Goal: Find specific page/section: Find specific page/section

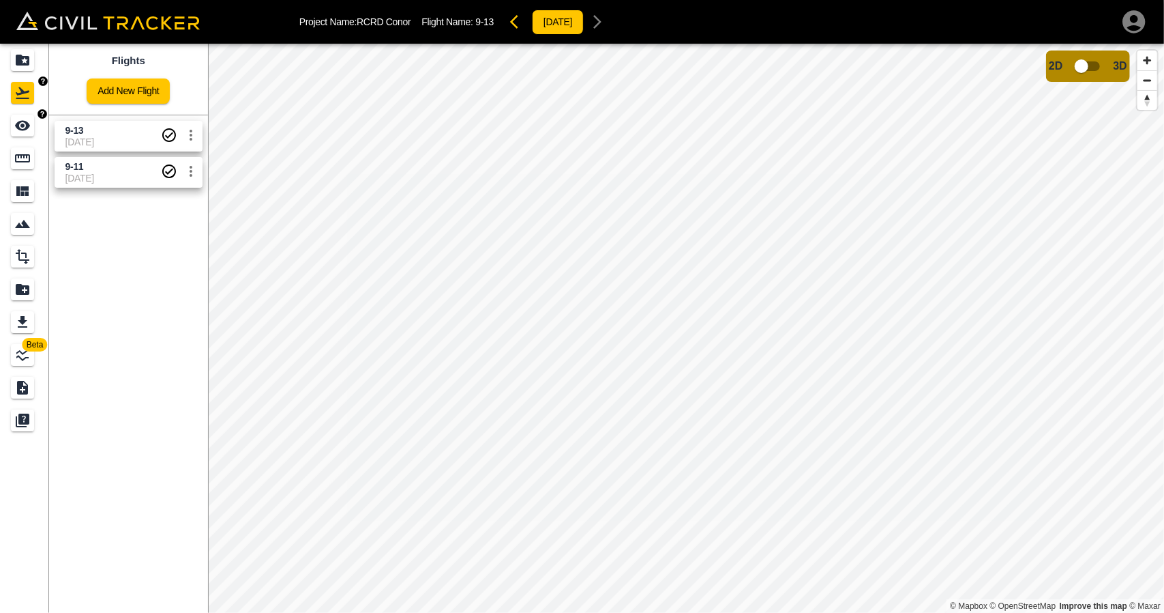
drag, startPoint x: 18, startPoint y: 128, endPoint x: 19, endPoint y: 101, distance: 26.6
click at [18, 128] on icon "See" at bounding box center [22, 126] width 15 height 10
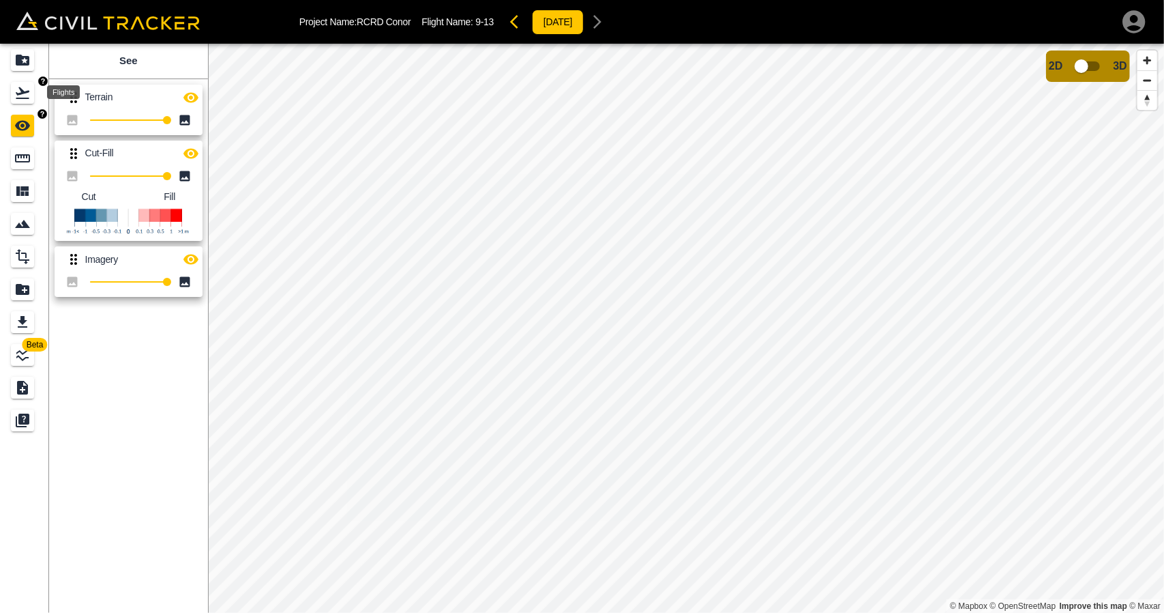
click at [19, 49] on div "Projects" at bounding box center [22, 60] width 23 height 22
